Goal: Information Seeking & Learning: Check status

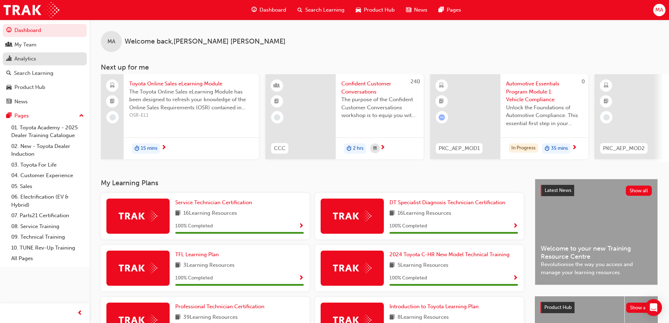
click at [38, 54] on link "Analytics" at bounding box center [45, 58] width 84 height 13
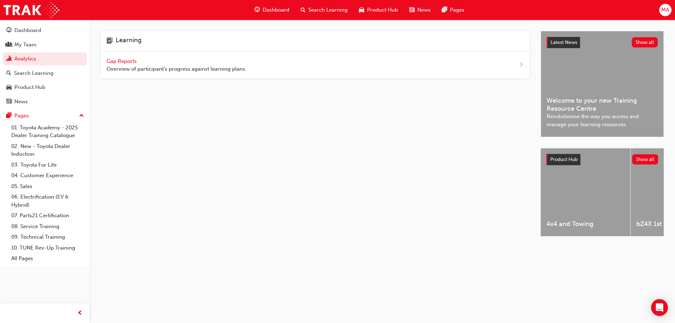
click at [132, 60] on span "Gap Reports" at bounding box center [122, 61] width 32 height 6
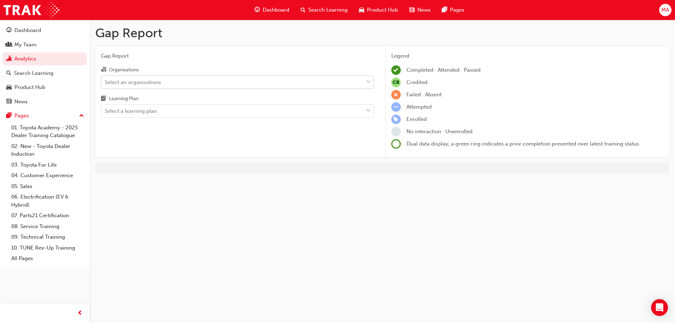
click at [153, 82] on div "Select an organisations" at bounding box center [133, 82] width 56 height 8
click at [105, 82] on input "Organisations Select an organisations" at bounding box center [105, 82] width 1 height 6
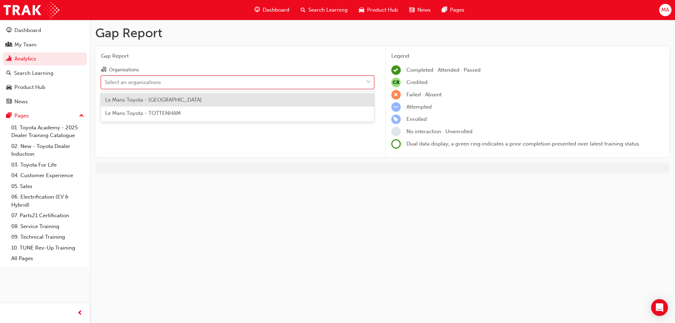
click at [154, 102] on span "Le Mans Toyota - [GEOGRAPHIC_DATA]" at bounding box center [153, 100] width 97 height 6
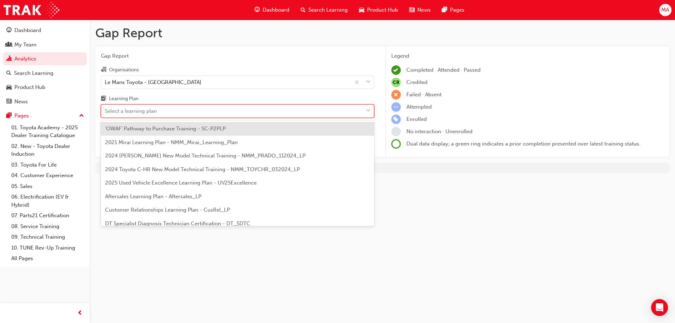
click at [154, 109] on div "Select a learning plan" at bounding box center [131, 111] width 52 height 8
click at [105, 109] on input "Learning Plan option 'OWAF' Pathway to Purchase Training - SC-P2PLP focused, 1 …" at bounding box center [105, 111] width 1 height 6
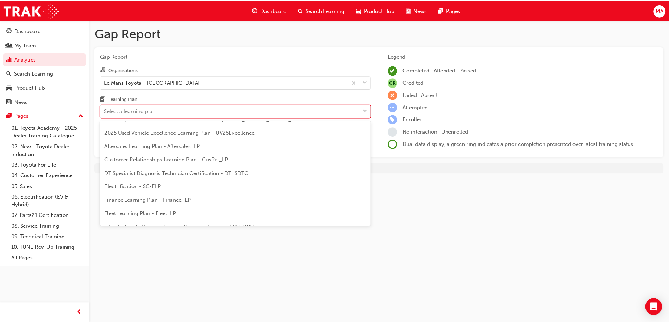
scroll to position [22, 0]
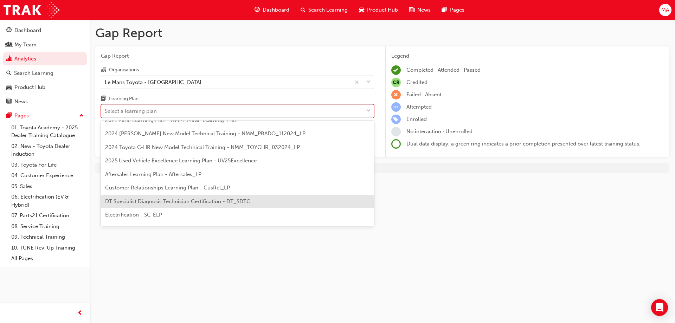
click at [139, 200] on span "DT Specialist Diagnosis Technician Certification - DT_SDTC" at bounding box center [177, 201] width 145 height 6
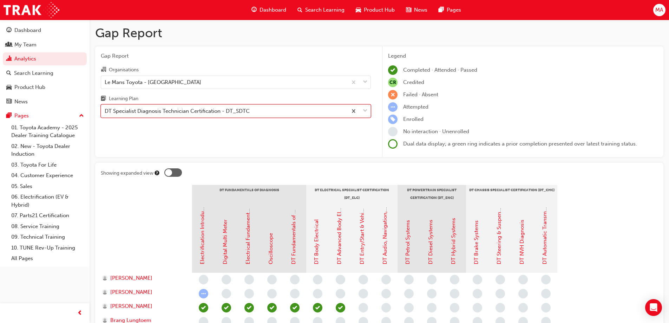
click at [240, 114] on div "DT Specialist Diagnosis Technician Certification - DT_SDTC" at bounding box center [177, 111] width 145 height 8
click at [105, 114] on input "Learning Plan option DT Specialist Diagnosis Technician Certification - DT_SDTC…" at bounding box center [105, 111] width 1 height 6
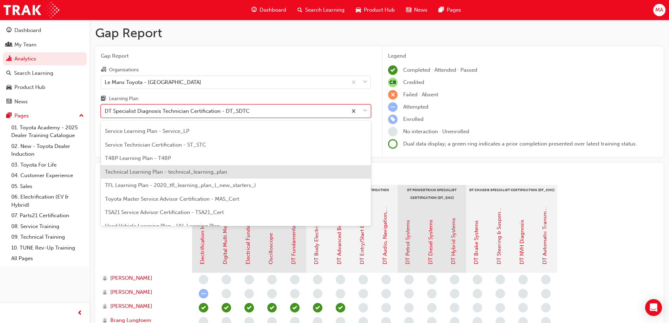
scroll to position [233, 0]
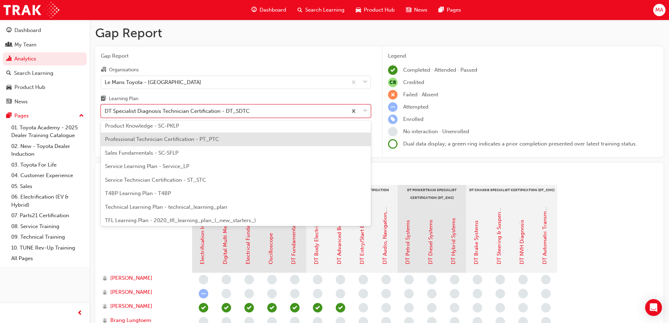
click at [203, 140] on span "Professional Technician Certification - PT_PTC" at bounding box center [162, 139] width 114 height 6
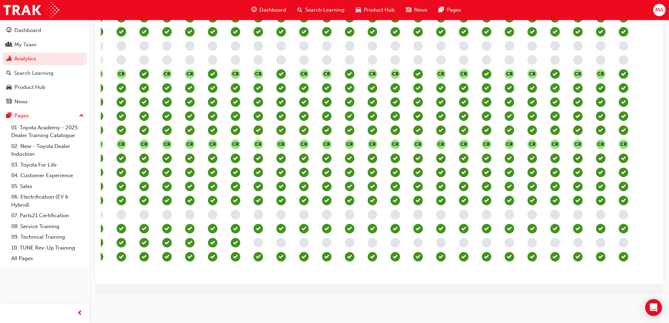
scroll to position [365, 0]
drag, startPoint x: 362, startPoint y: 278, endPoint x: 292, endPoint y: 280, distance: 70.0
click at [292, 280] on div "Showing expanded view Fundamentals of Repair (T21-PTFOR) Electrical Fundamental…" at bounding box center [379, 43] width 568 height 481
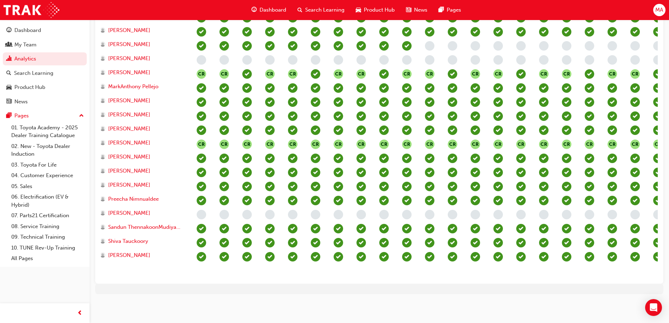
scroll to position [0, 0]
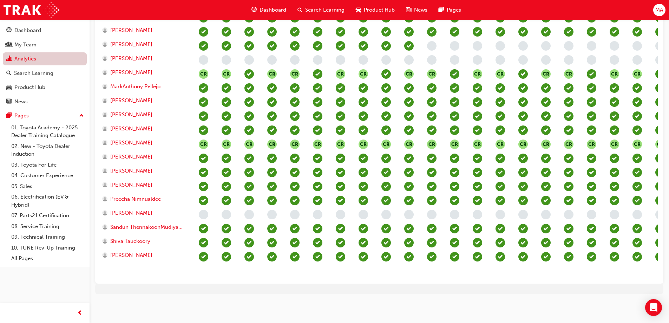
click at [39, 55] on link "Analytics" at bounding box center [45, 58] width 84 height 13
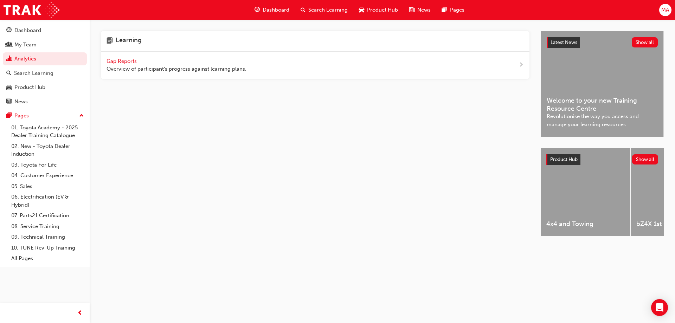
click at [115, 62] on span "Gap Reports" at bounding box center [122, 61] width 32 height 6
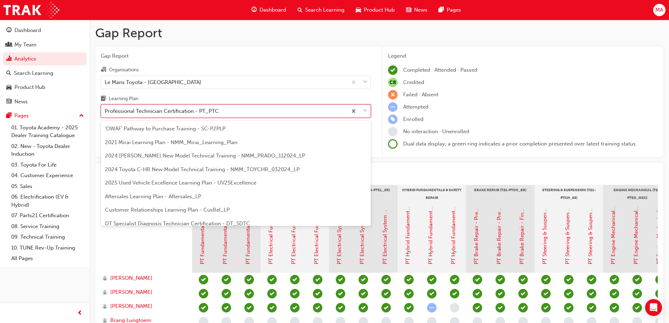
click at [165, 111] on div "Professional Technician Certification - PT_PTC" at bounding box center [162, 111] width 114 height 8
click at [105, 111] on input "Learning Plan option Professional Technician Certification - PT_PTC focused, 19…" at bounding box center [105, 111] width 1 height 6
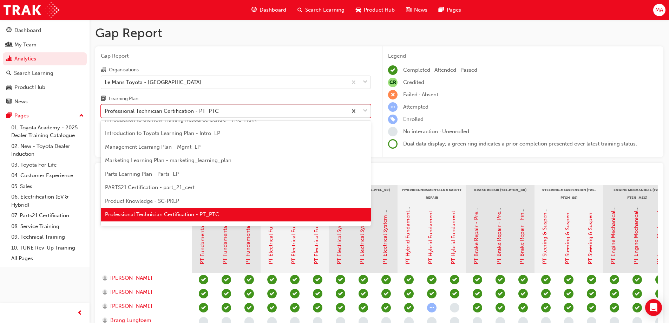
click at [169, 253] on div at bounding box center [146, 237] width 91 height 70
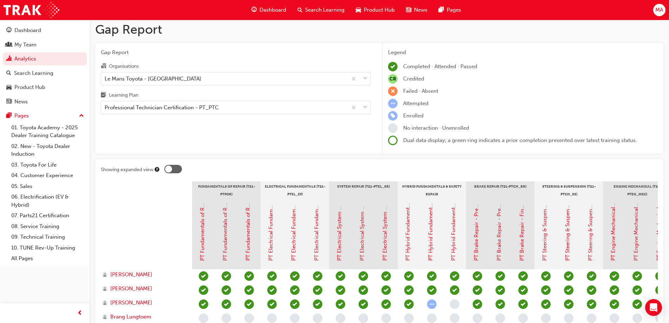
scroll to position [0, 0]
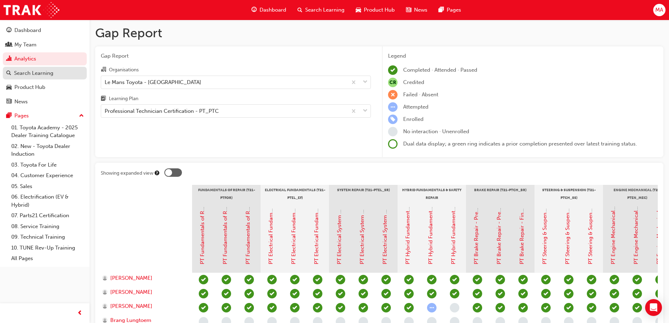
click at [38, 72] on div "Search Learning" at bounding box center [33, 73] width 39 height 8
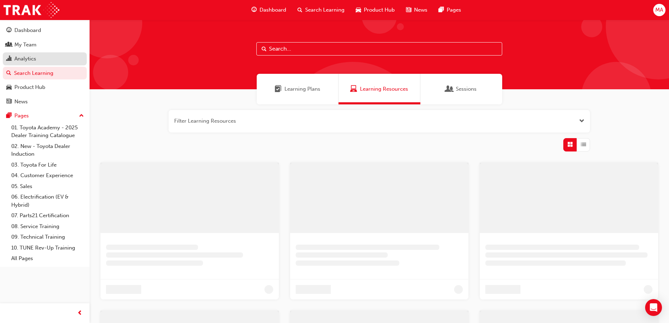
click at [46, 60] on div "Analytics" at bounding box center [44, 58] width 77 height 9
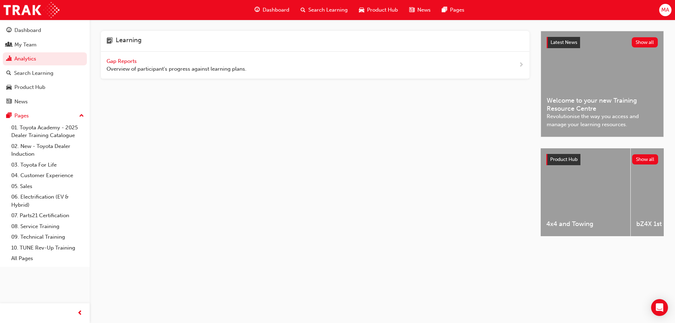
click at [109, 58] on span "Gap Reports" at bounding box center [122, 61] width 32 height 6
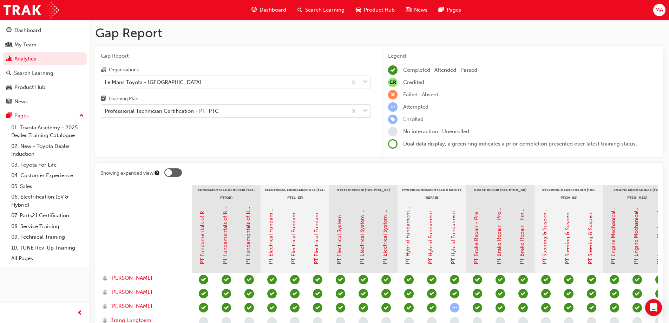
click at [169, 172] on div at bounding box center [168, 172] width 7 height 7
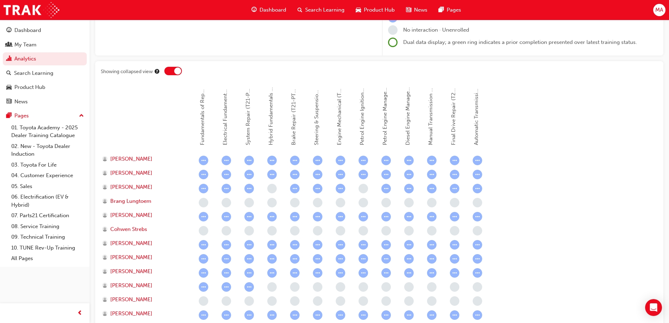
scroll to position [141, 0]
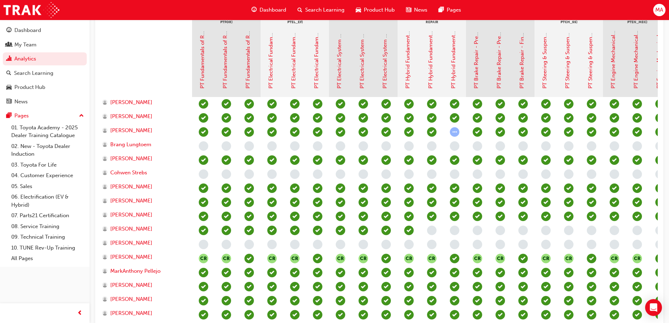
scroll to position [35, 0]
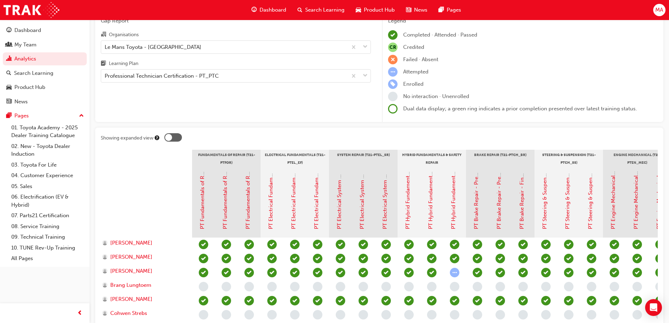
click at [174, 138] on div at bounding box center [173, 137] width 18 height 8
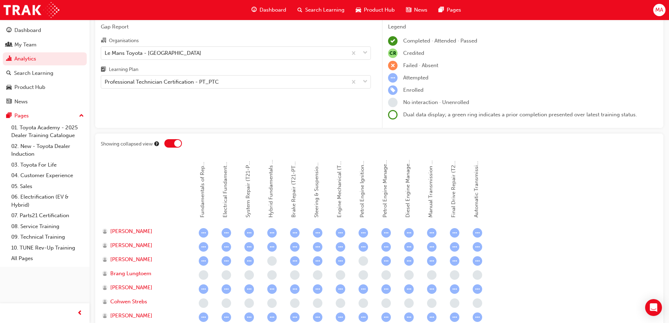
scroll to position [0, 0]
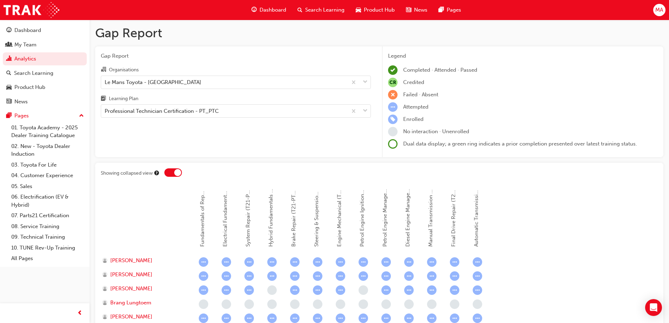
click at [173, 174] on div at bounding box center [173, 172] width 18 height 8
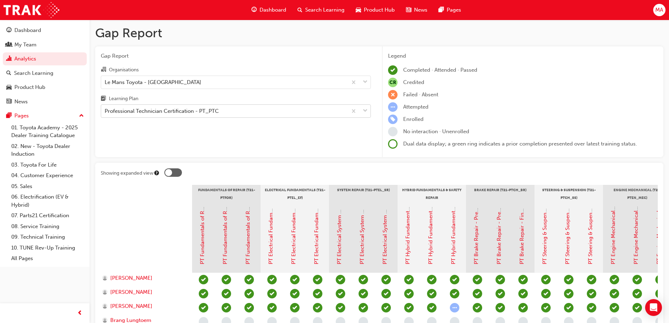
click at [195, 111] on div "Professional Technician Certification - PT_PTC" at bounding box center [162, 111] width 114 height 8
click at [105, 111] on input "Learning Plan Professional Technician Certification - PT_PTC" at bounding box center [105, 111] width 1 height 6
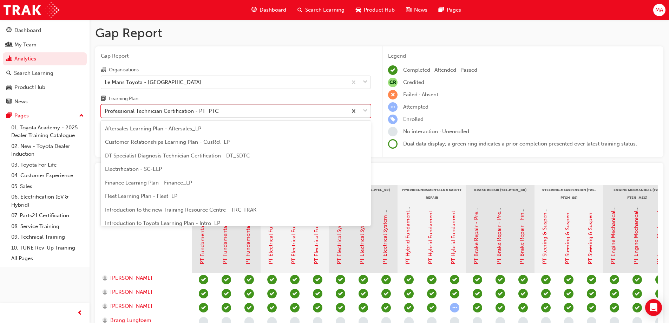
scroll to position [52, 0]
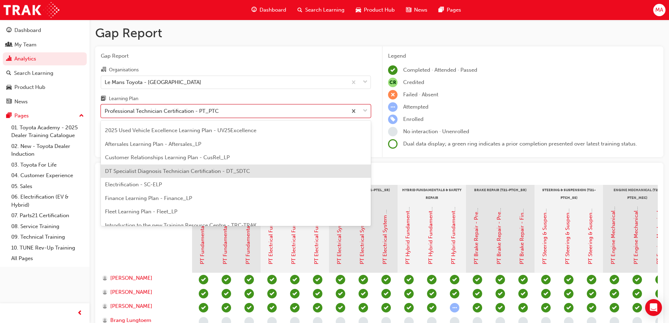
click at [164, 172] on span "DT Specialist Diagnosis Technician Certification - DT_SDTC" at bounding box center [177, 171] width 145 height 6
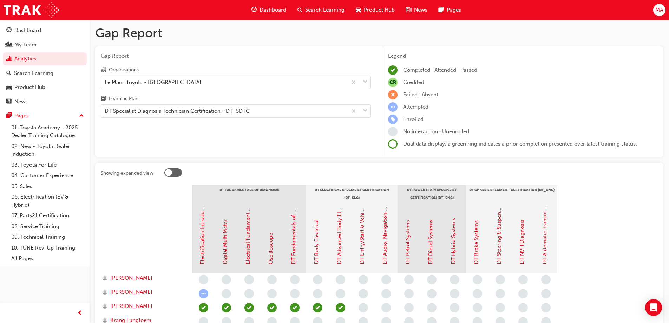
drag, startPoint x: 165, startPoint y: 170, endPoint x: 170, endPoint y: 173, distance: 6.0
click at [168, 171] on div at bounding box center [173, 172] width 18 height 8
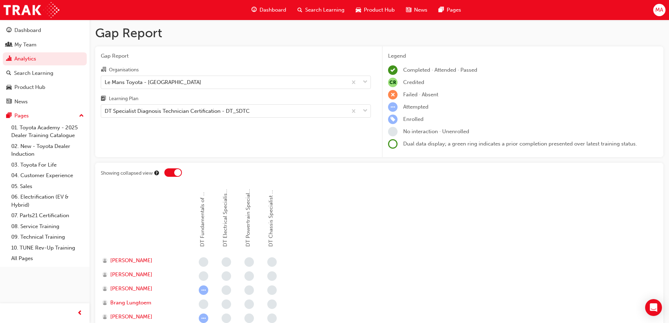
click at [172, 174] on div at bounding box center [173, 172] width 18 height 8
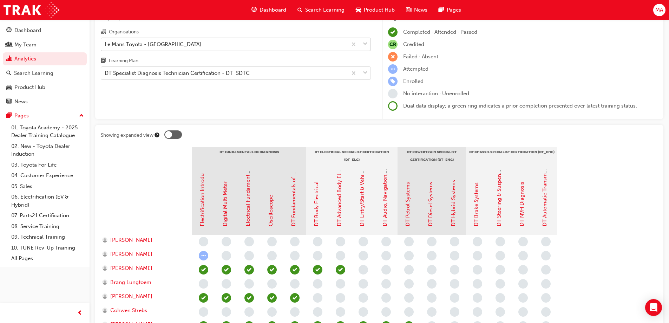
scroll to position [9, 0]
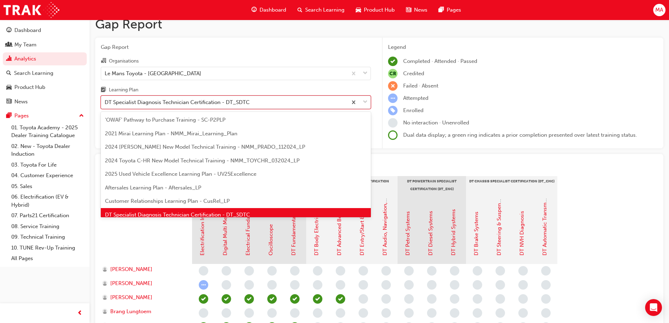
click at [172, 104] on div "DT Specialist Diagnosis Technician Certification - DT_SDTC" at bounding box center [177, 102] width 145 height 8
click at [105, 104] on input "Learning Plan option DT Specialist Diagnosis Technician Certification - DT_SDTC…" at bounding box center [105, 102] width 1 height 6
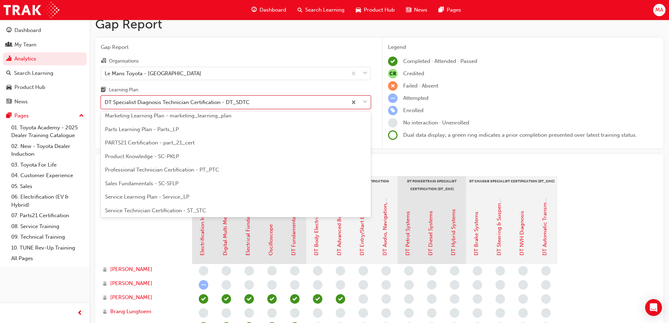
scroll to position [211, 0]
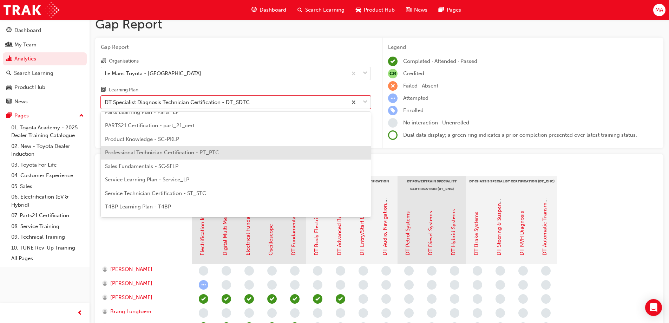
click at [159, 154] on span "Professional Technician Certification - PT_PTC" at bounding box center [162, 152] width 114 height 6
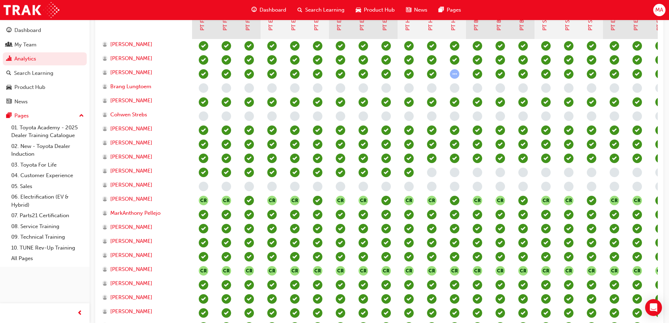
scroll to position [246, 0]
